Goal: Navigation & Orientation: Find specific page/section

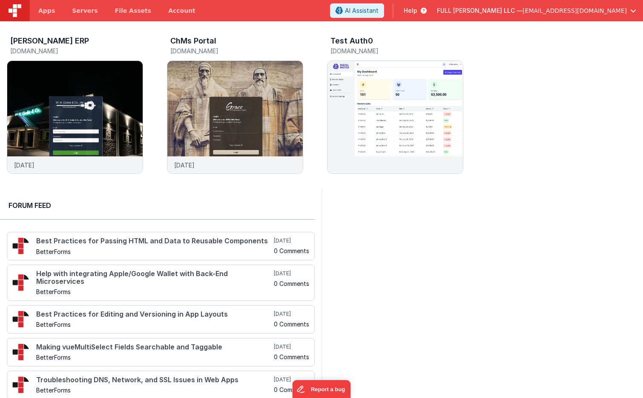
click at [427, 12] on icon at bounding box center [421, 10] width 9 height 9
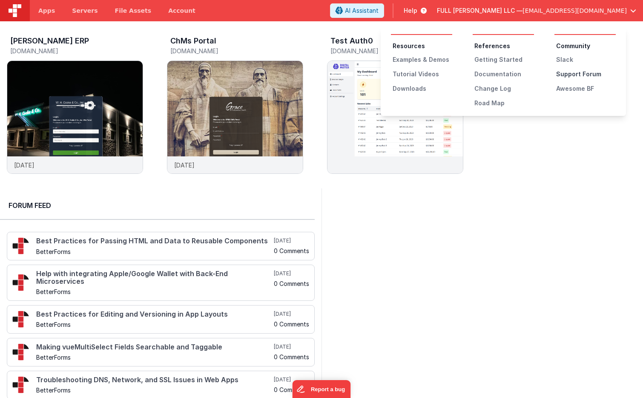
click at [568, 72] on div "Support Forum" at bounding box center [586, 74] width 60 height 9
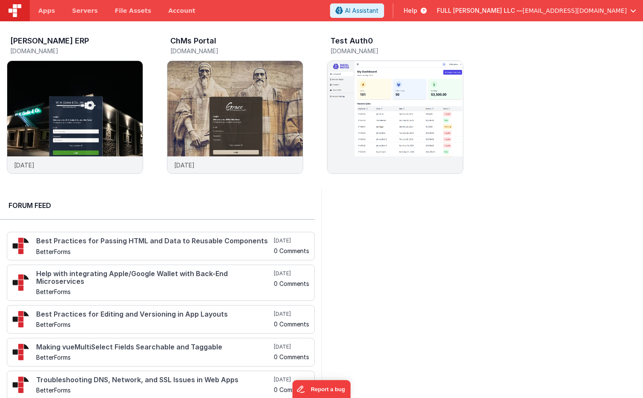
click at [427, 12] on icon at bounding box center [421, 10] width 9 height 9
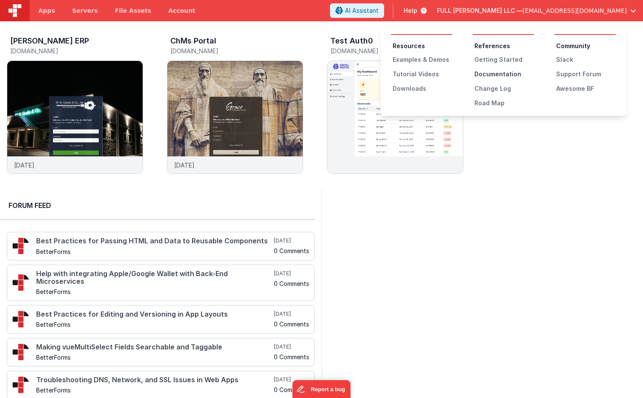
click at [497, 70] on div "Documentation" at bounding box center [504, 74] width 60 height 9
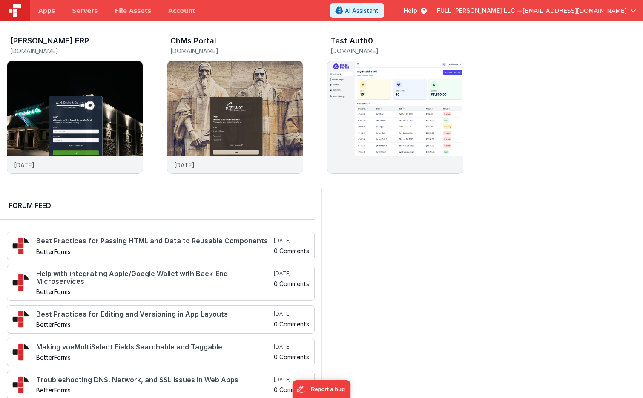
click at [627, 11] on button "FULL [PERSON_NAME] LLC — [EMAIL_ADDRESS][DOMAIN_NAME]" at bounding box center [536, 10] width 199 height 9
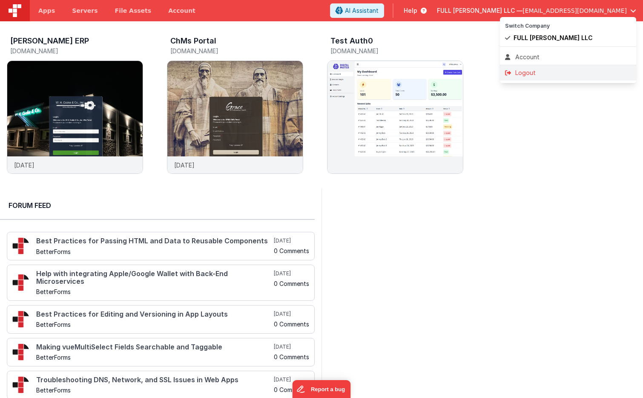
click at [553, 73] on div "Logout" at bounding box center [568, 73] width 126 height 9
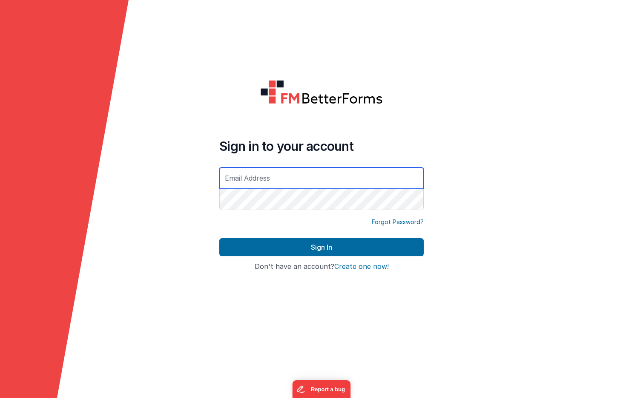
type input "[EMAIL_ADDRESS][DOMAIN_NAME]"
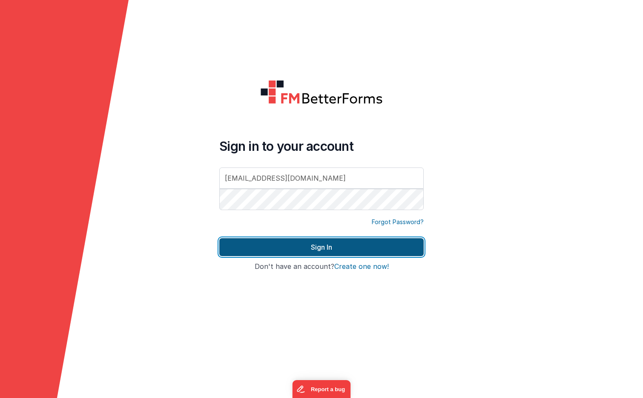
click at [342, 245] on button "Sign In" at bounding box center [321, 247] width 204 height 18
